Goal: Information Seeking & Learning: Understand process/instructions

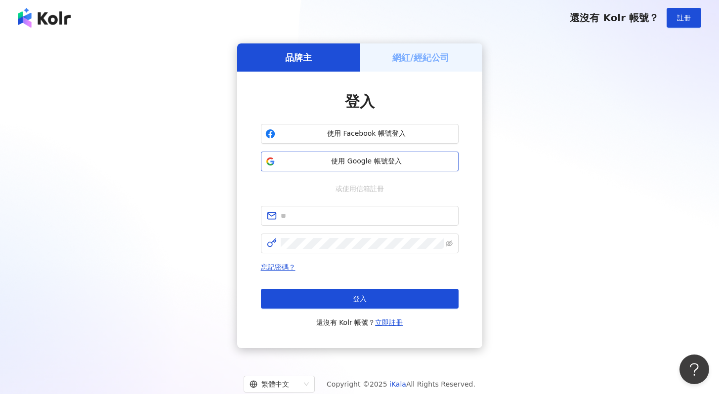
click at [384, 166] on span "使用 Google 帳號登入" at bounding box center [366, 162] width 175 height 10
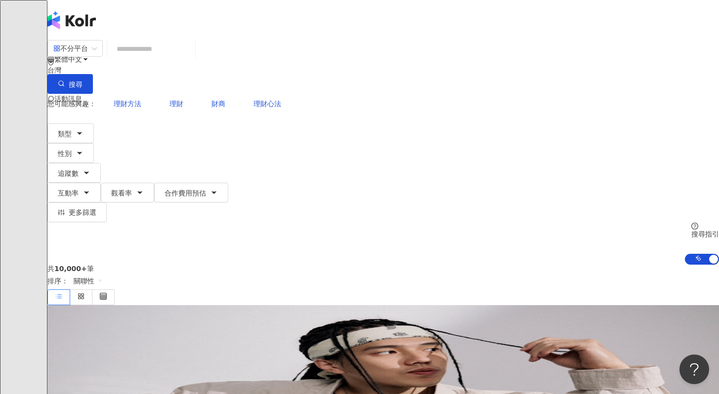
click at [82, 95] on span "活動訊息" at bounding box center [68, 99] width 28 height 8
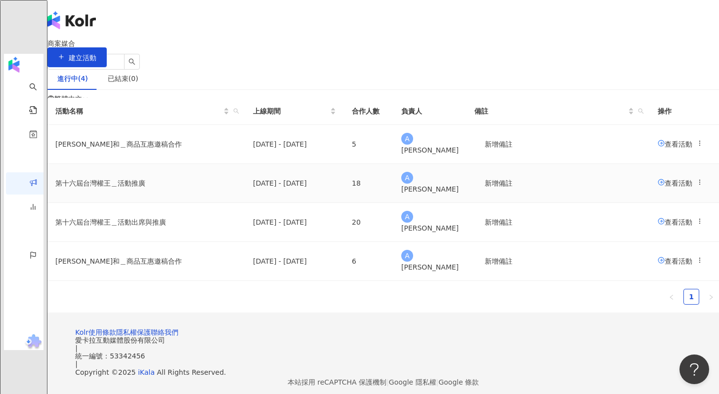
click at [657, 187] on span "查看活動" at bounding box center [674, 183] width 35 height 8
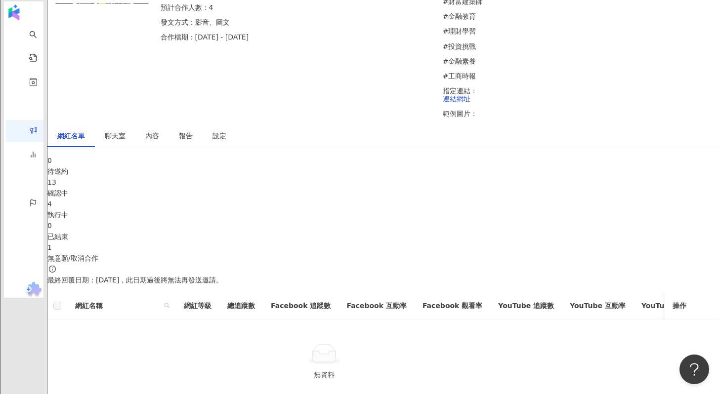
scroll to position [139, 0]
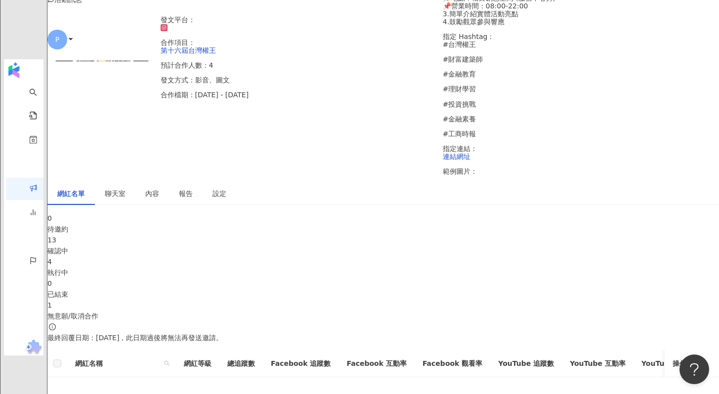
click at [135, 182] on div "聊天室" at bounding box center [115, 193] width 41 height 23
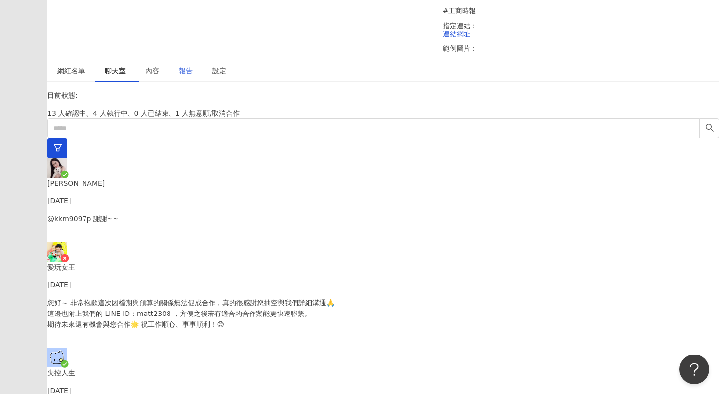
scroll to position [292, 0]
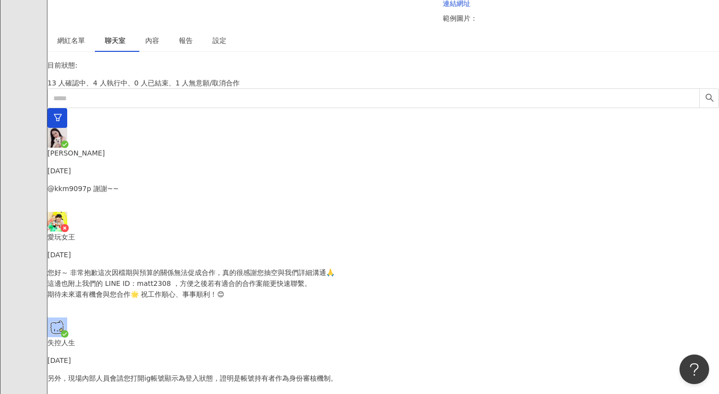
click at [191, 355] on p "[DATE]" at bounding box center [382, 360] width 671 height 11
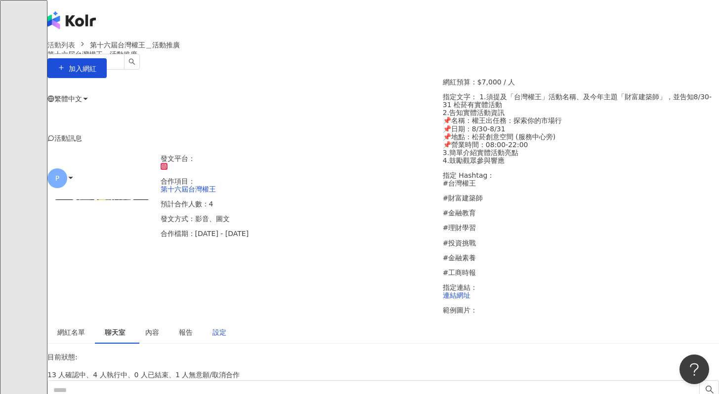
click at [226, 327] on div "設定" at bounding box center [219, 332] width 14 height 11
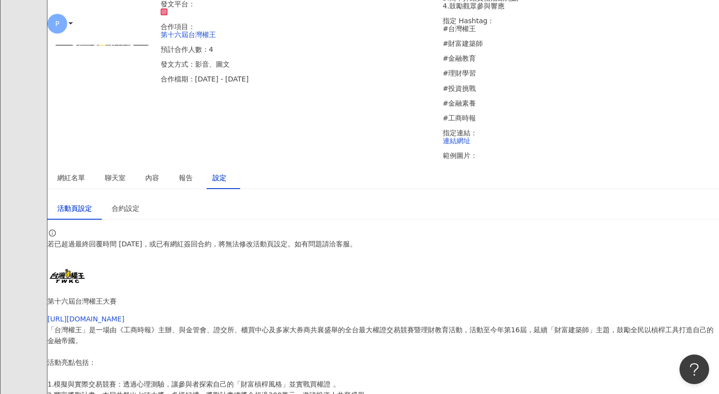
scroll to position [185, 0]
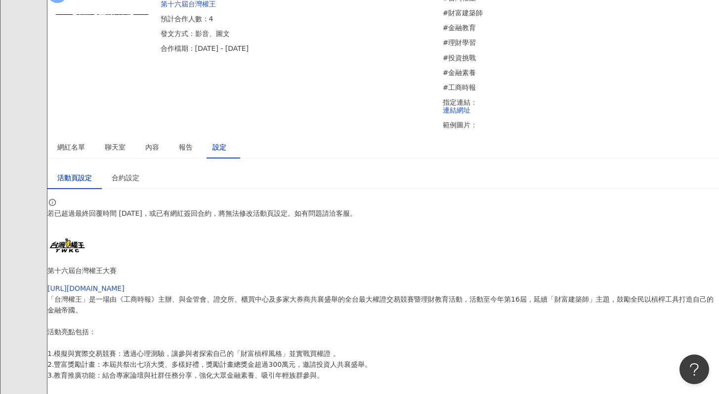
click at [125, 144] on span "聊天室" at bounding box center [115, 147] width 21 height 7
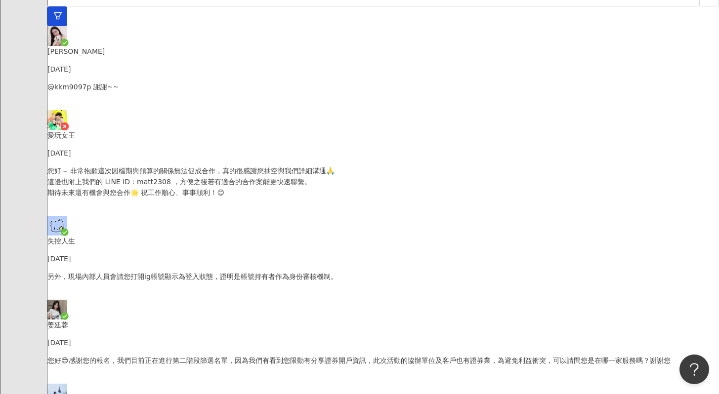
scroll to position [405, 0]
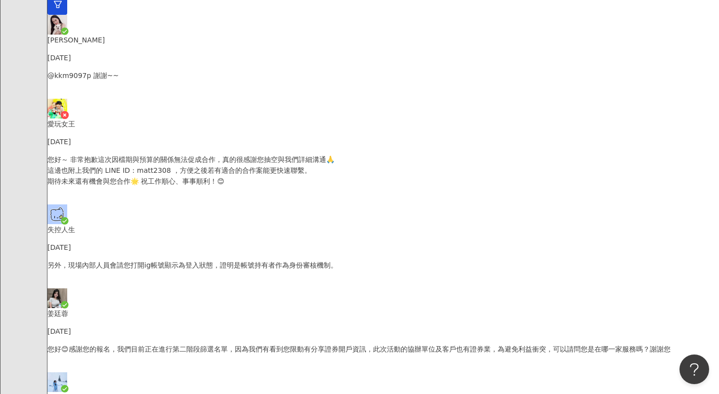
click at [175, 260] on p "另外，現場內部人員會請您打開ig帳號顯示為登入狀態，證明是帳號持有者作為身份審核機制。" at bounding box center [382, 265] width 671 height 11
drag, startPoint x: 450, startPoint y: 197, endPoint x: 517, endPoint y: 211, distance: 69.3
copy p "現場內部人員會請您打開ig帳號顯示為登入狀態，證明是帳號持有者作為身份審核機制。"
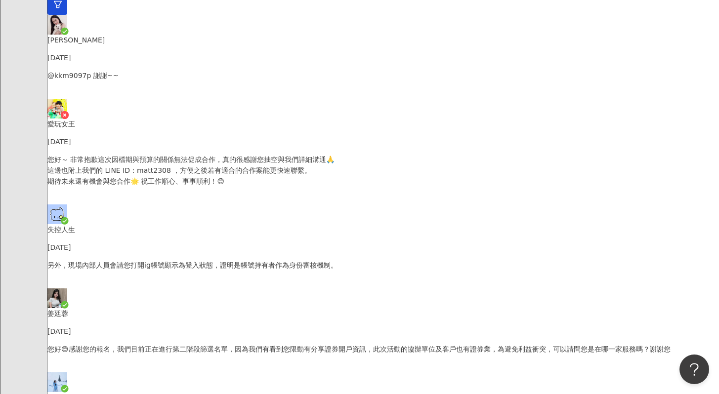
drag, startPoint x: 450, startPoint y: 198, endPoint x: 490, endPoint y: 211, distance: 42.6
drag, startPoint x: 497, startPoint y: 208, endPoint x: 449, endPoint y: 197, distance: 49.4
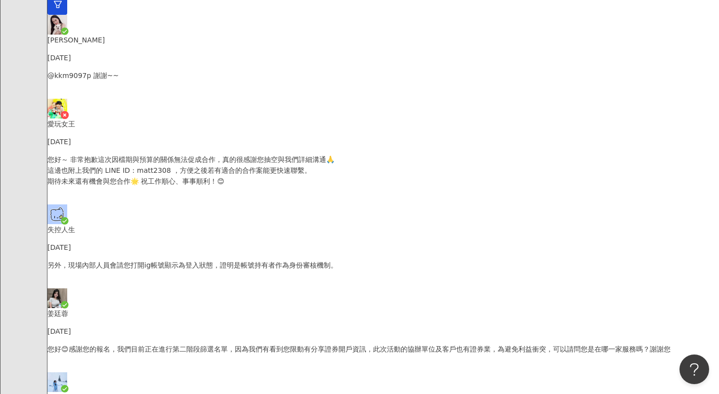
copy p "現場內部人員會請您打開ig帳號顯示為登入狀態，證明是帳號持有者作為身份審核機制。"
drag, startPoint x: 428, startPoint y: 143, endPoint x: 521, endPoint y: 151, distance: 93.7
drag, startPoint x: 427, startPoint y: 141, endPoint x: 560, endPoint y: 161, distance: 133.8
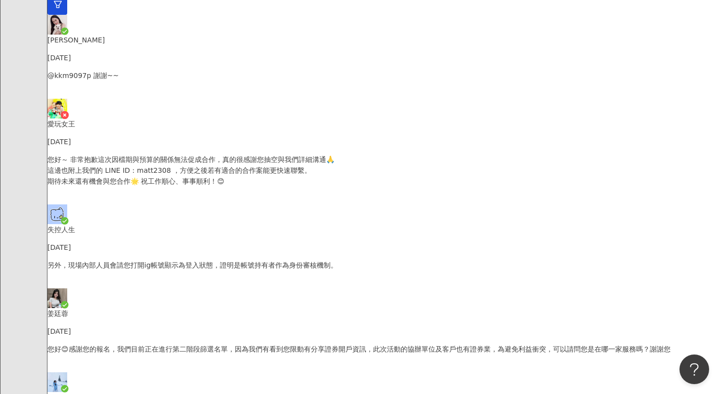
copy p "8/29當日會有內部人員在場，屆時亦會提供聯絡資訊，8/29當天若有任何狀況可以即時聯絡，謝謝您"
